Goal: Navigation & Orientation: Find specific page/section

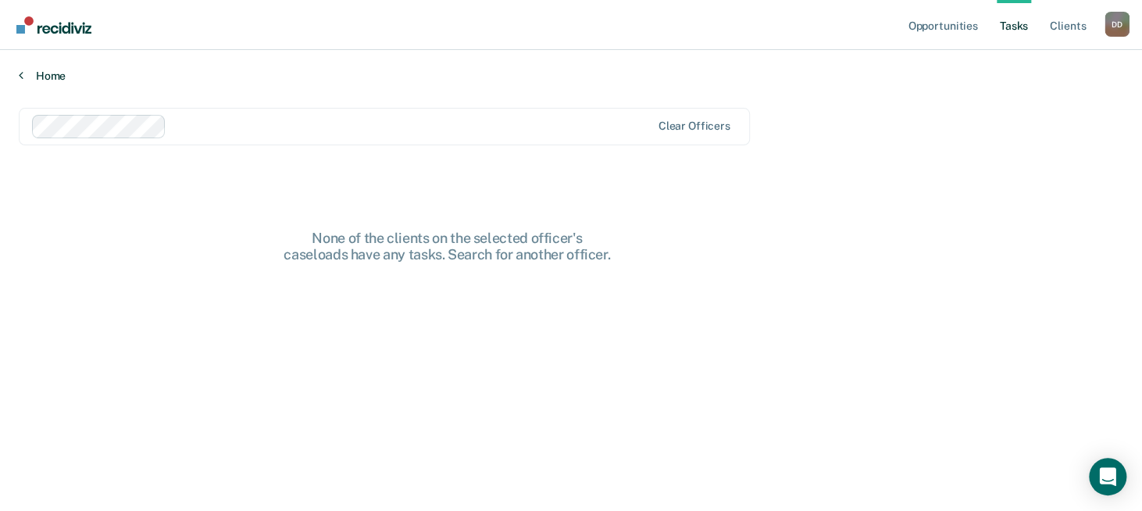
click at [31, 77] on link "Home" at bounding box center [571, 76] width 1104 height 14
